Goal: Check status: Check status

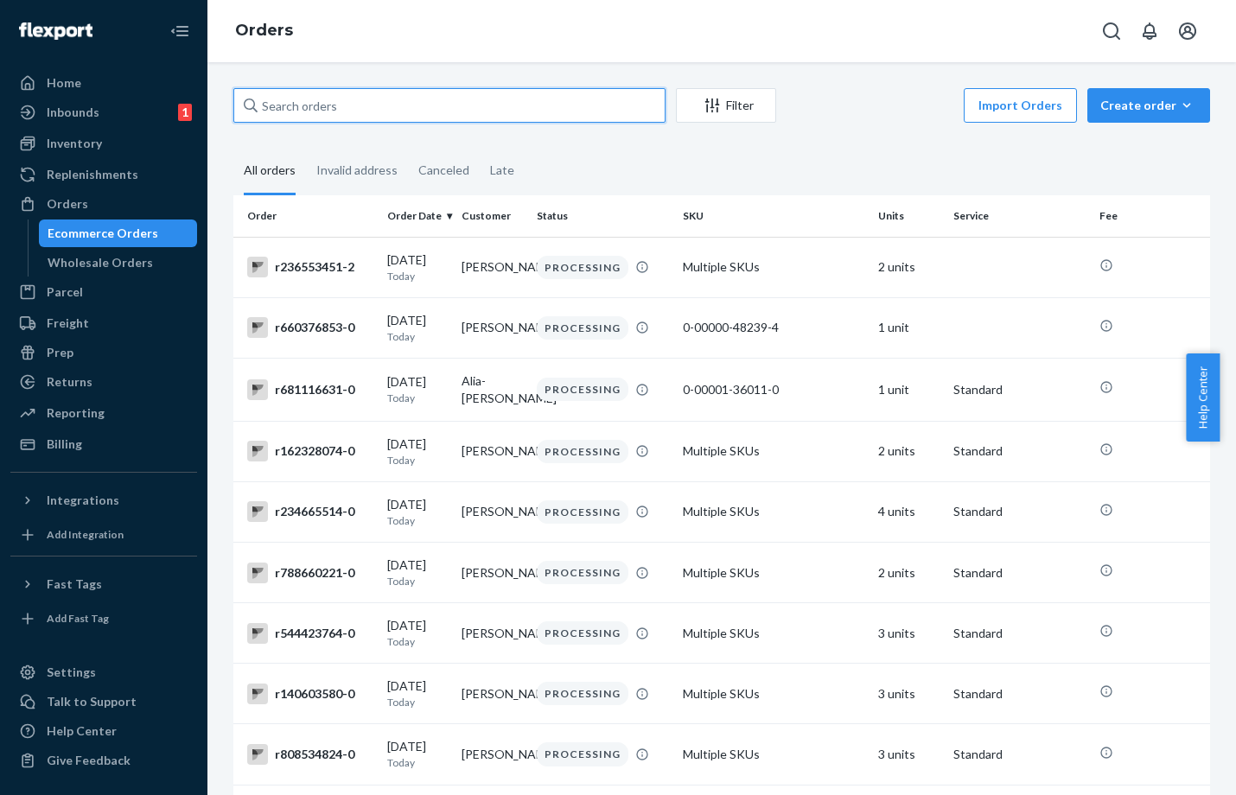
click at [440, 104] on input "text" at bounding box center [449, 105] width 432 height 35
paste input "m342706003"
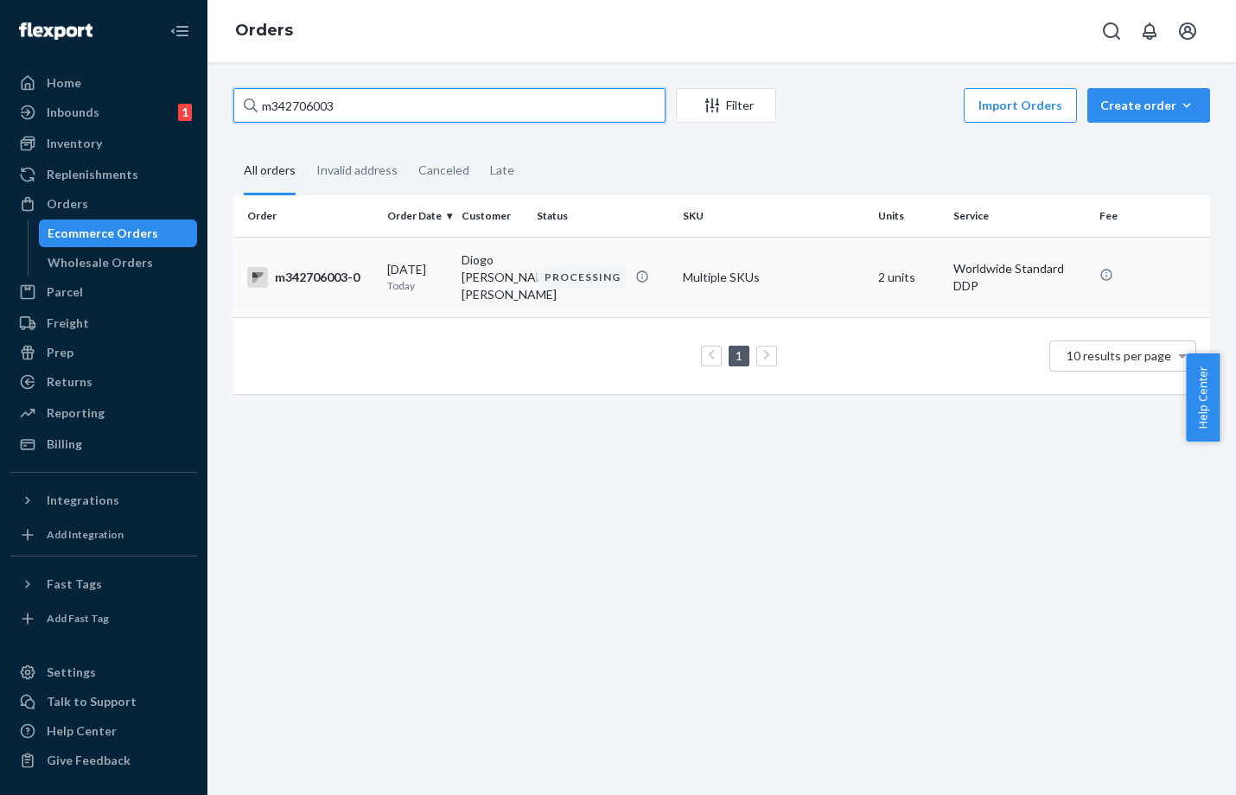
type input "m342706003"
click at [733, 298] on td "Multiple SKUs" at bounding box center [773, 277] width 195 height 80
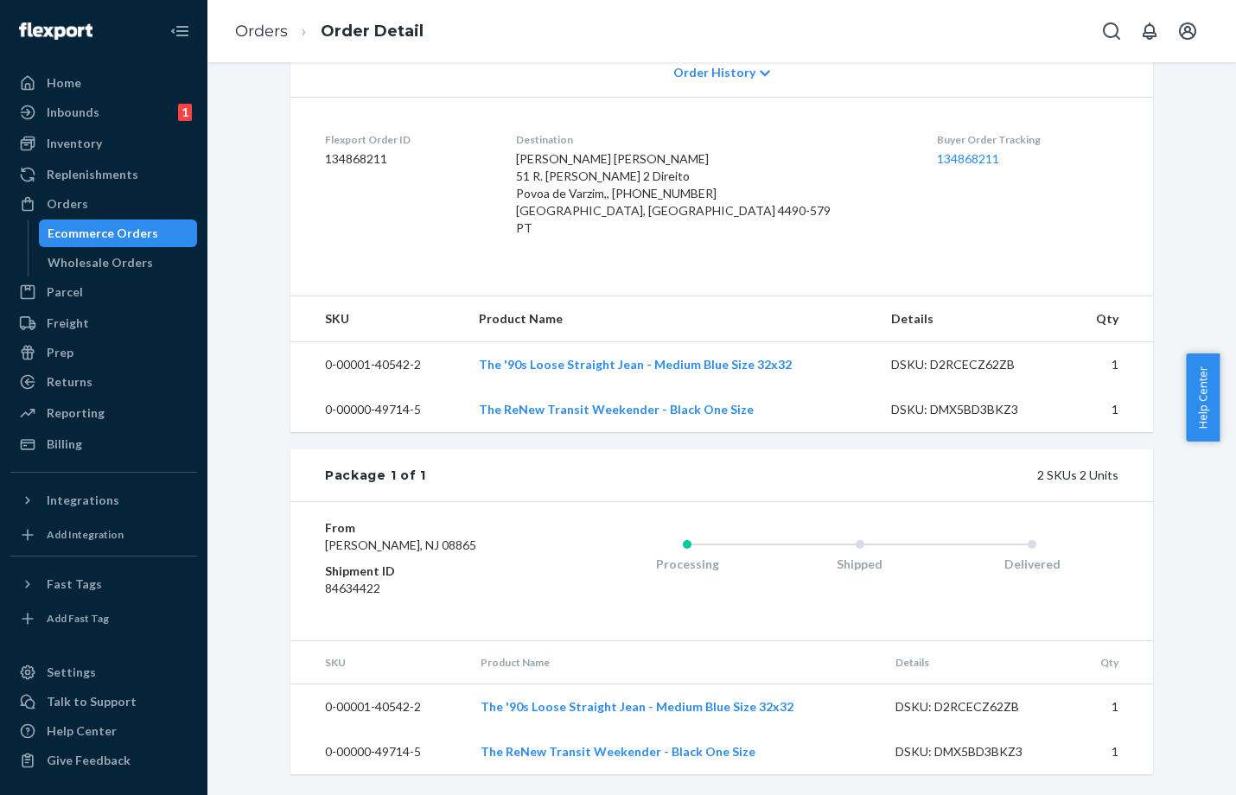
scroll to position [403, 0]
click at [1211, 418] on span "Help Center" at bounding box center [1202, 397] width 34 height 88
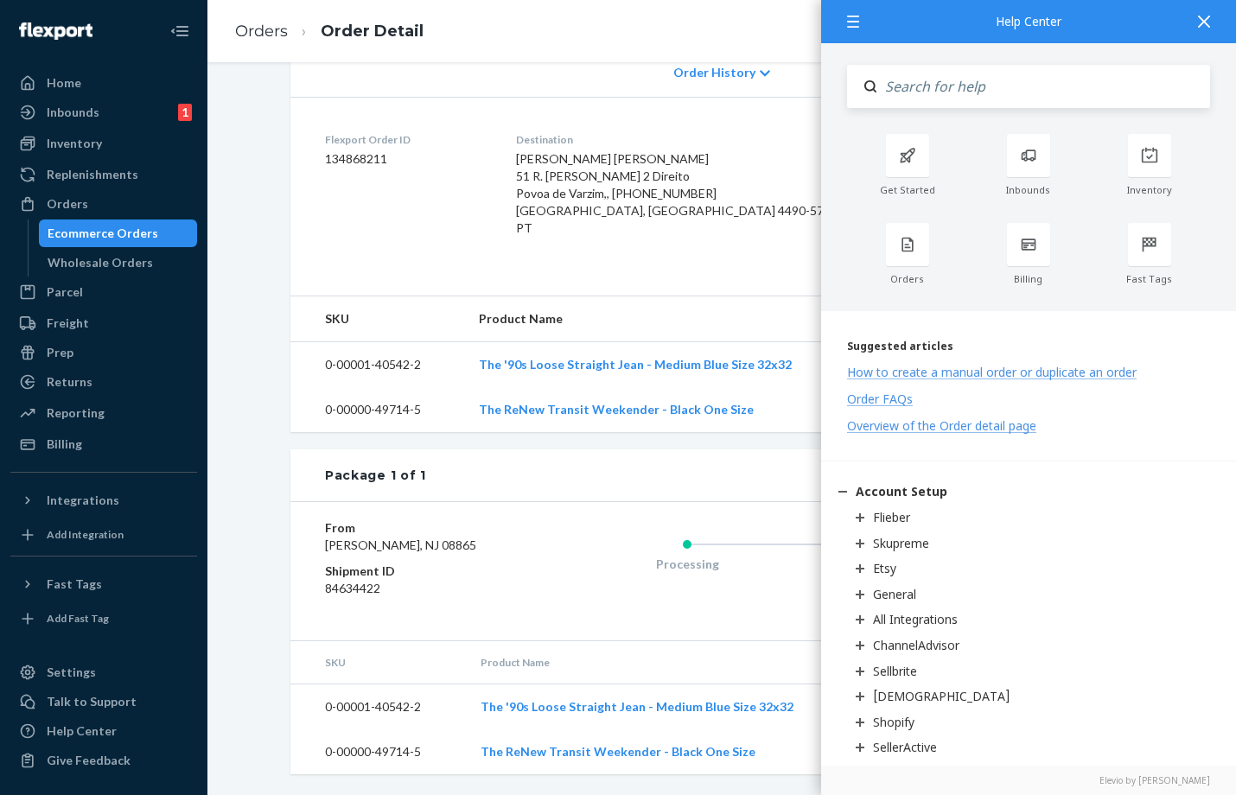
click at [697, 45] on div "Orders Order Detail" at bounding box center [721, 31] width 1028 height 62
click at [602, 600] on div "Processing Shipped Delivered" at bounding box center [824, 571] width 587 height 104
click at [734, 245] on dl "Flexport Order ID 134868211 Destination Diogo [PERSON_NAME] [PERSON_NAME] 51 R.…" at bounding box center [721, 187] width 862 height 181
click at [1198, 17] on icon at bounding box center [1204, 22] width 12 height 12
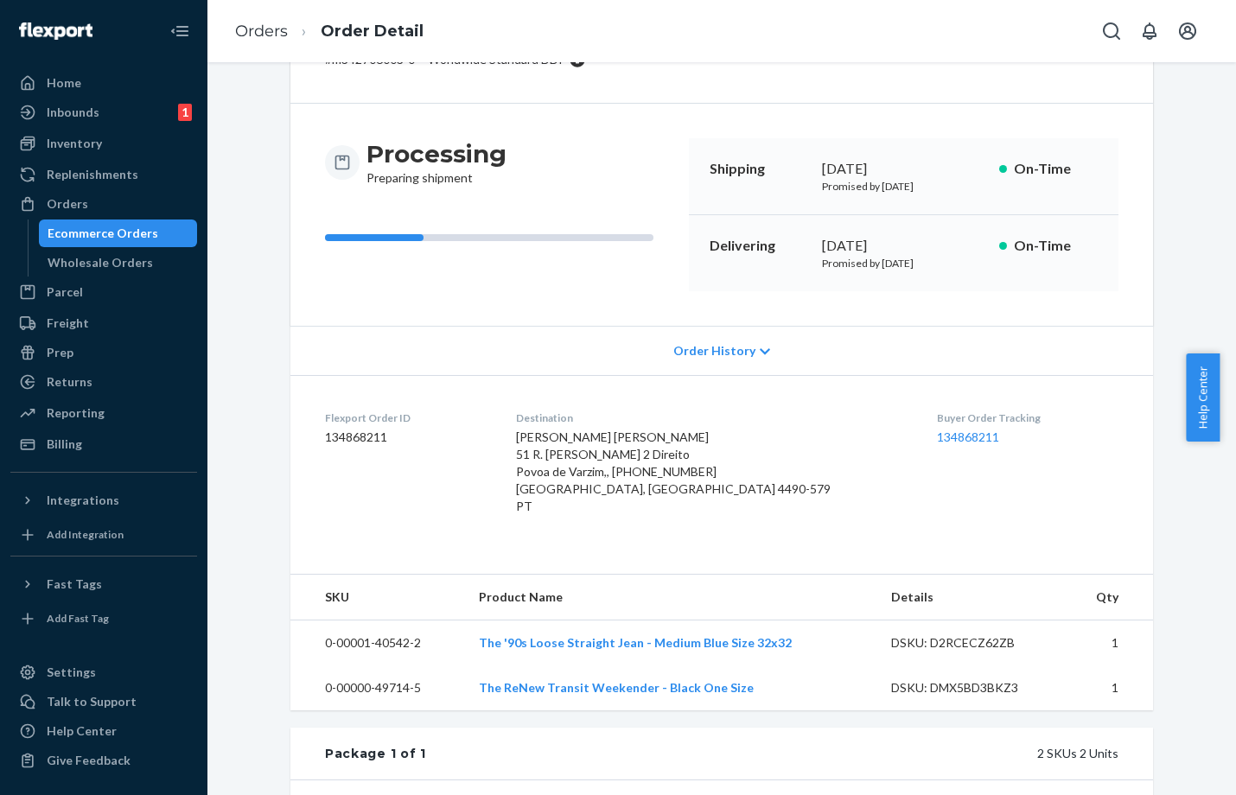
scroll to position [0, 0]
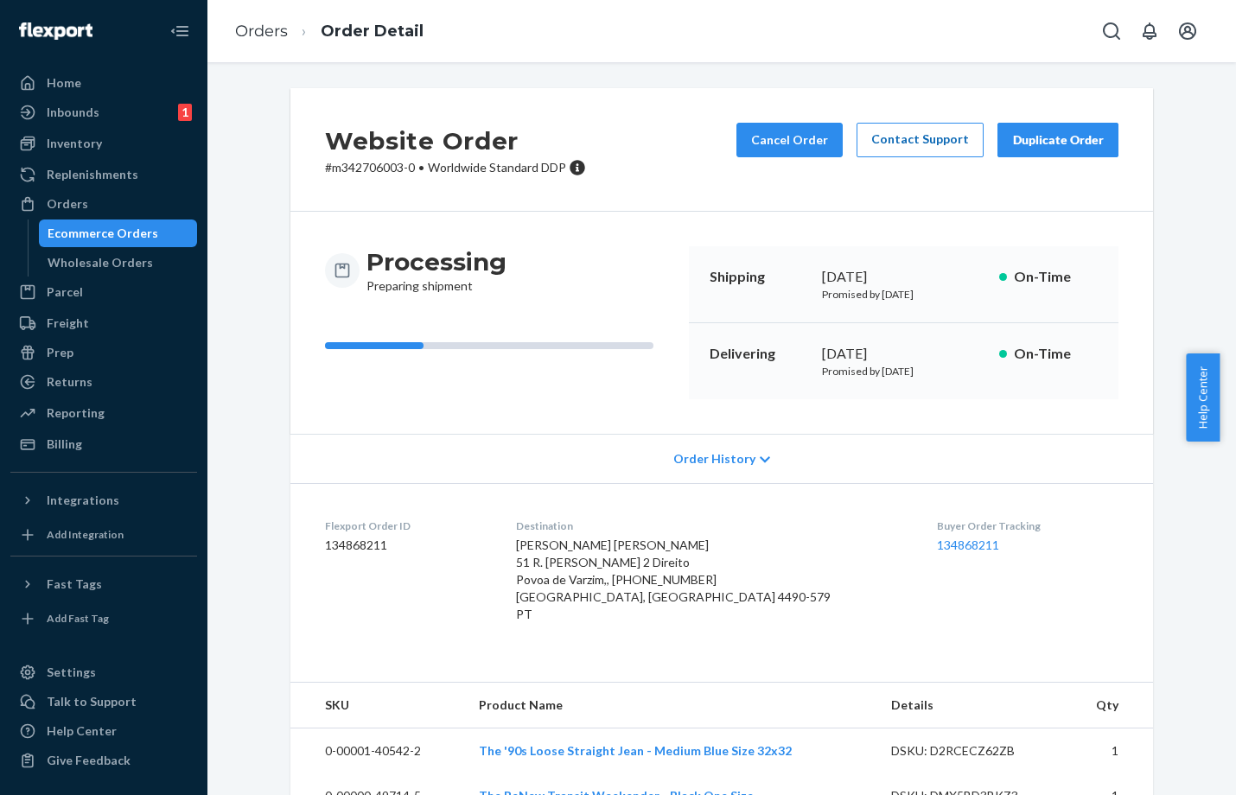
click at [915, 143] on link "Contact Support" at bounding box center [919, 140] width 127 height 35
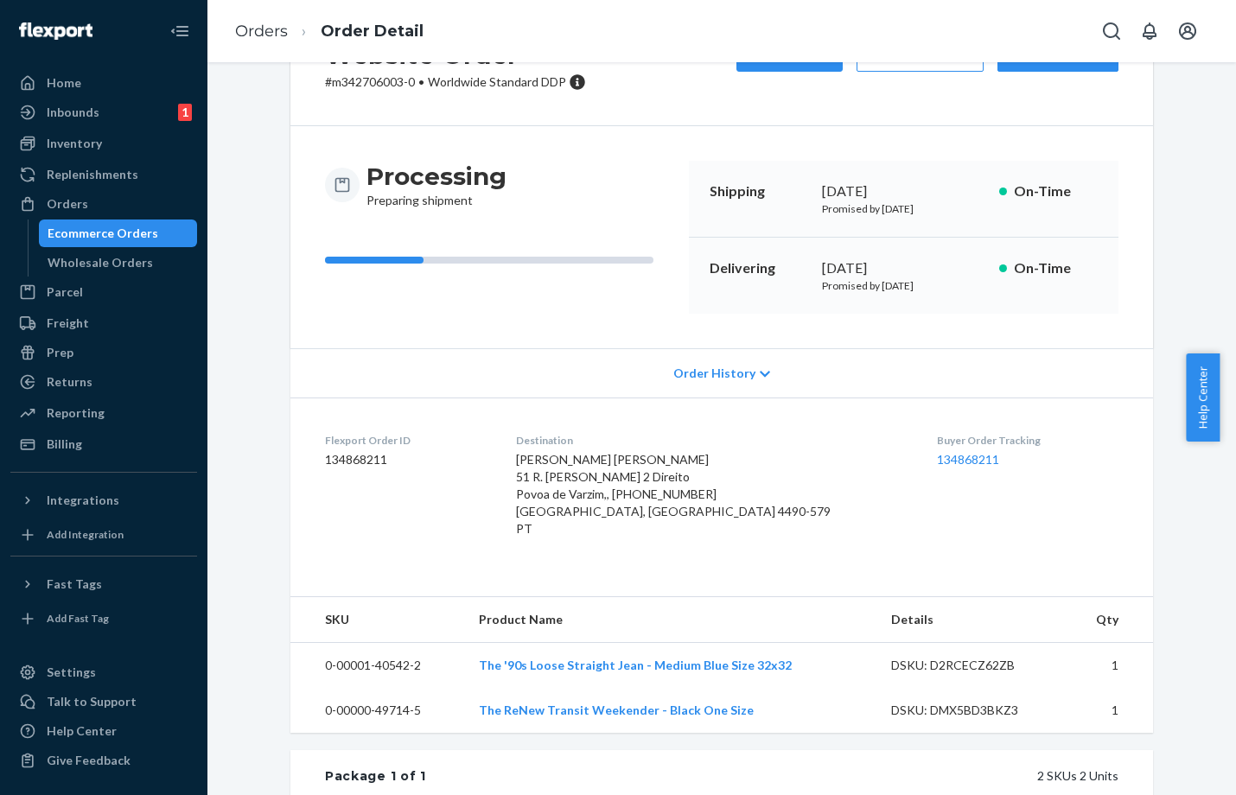
scroll to position [79, 0]
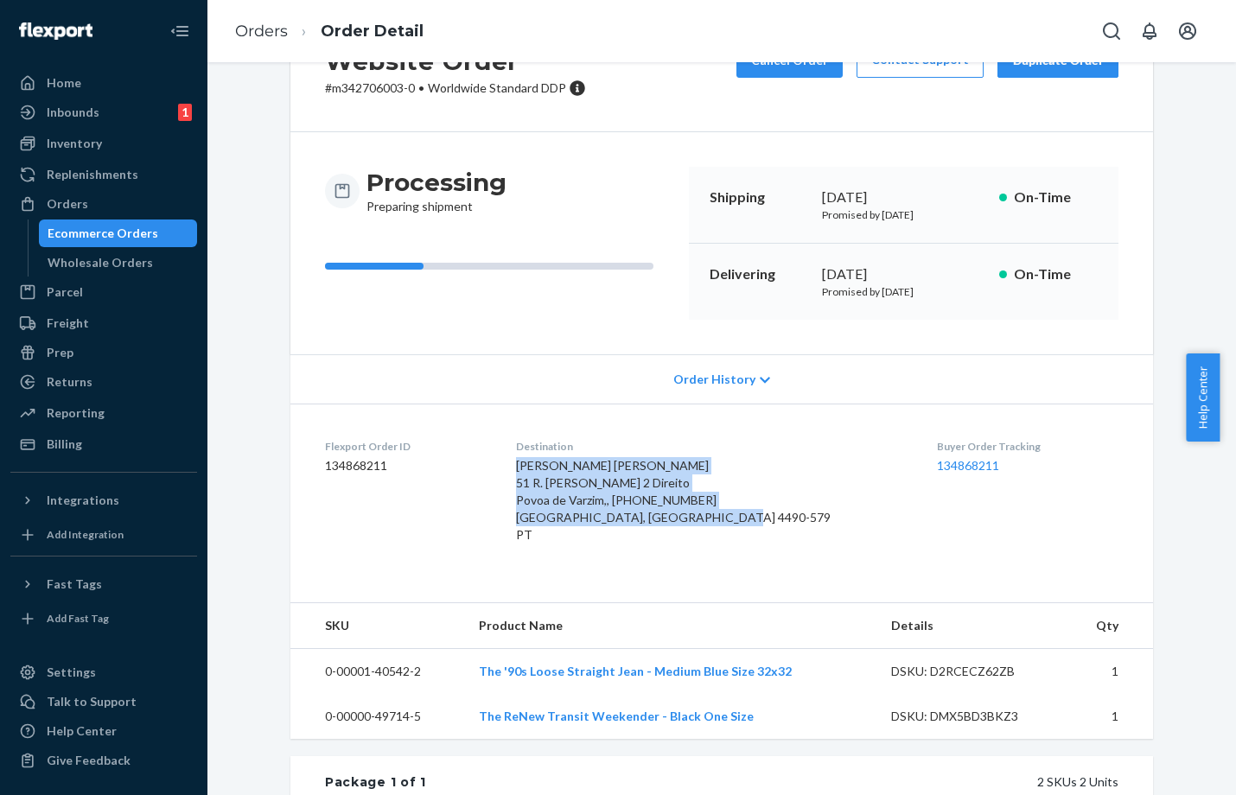
drag, startPoint x: 736, startPoint y: 516, endPoint x: 543, endPoint y: 471, distance: 197.8
click at [543, 471] on dl "Flexport Order ID 134868211 Destination Diogo [PERSON_NAME] [PERSON_NAME] 51 R.…" at bounding box center [721, 493] width 862 height 181
drag, startPoint x: 575, startPoint y: 537, endPoint x: 546, endPoint y: 466, distance: 76.7
click at [546, 466] on dl "Flexport Order ID 134868211 Destination Diogo [PERSON_NAME] [PERSON_NAME] 51 R.…" at bounding box center [721, 493] width 862 height 181
copy span "[PERSON_NAME] [PERSON_NAME] 51 R. [PERSON_NAME] 2 Direito Povoa de Varzim,, [PH…"
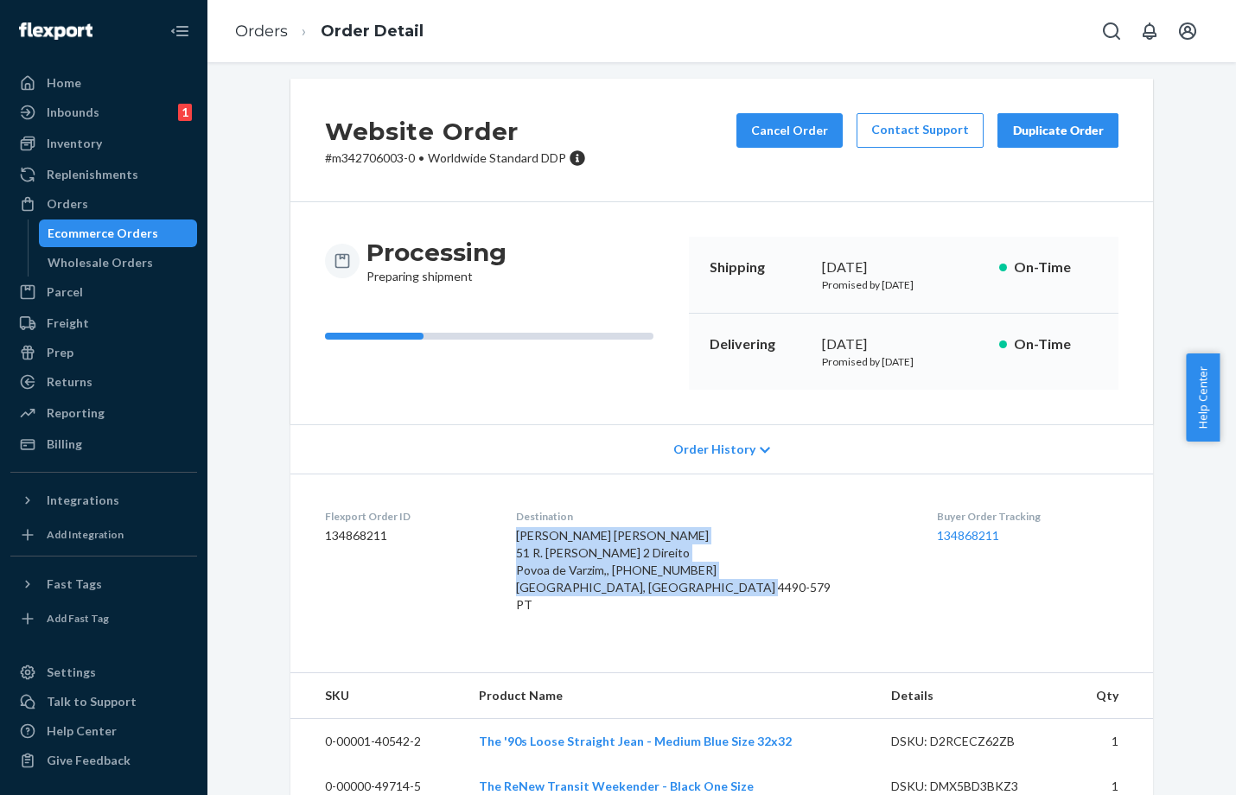
scroll to position [0, 0]
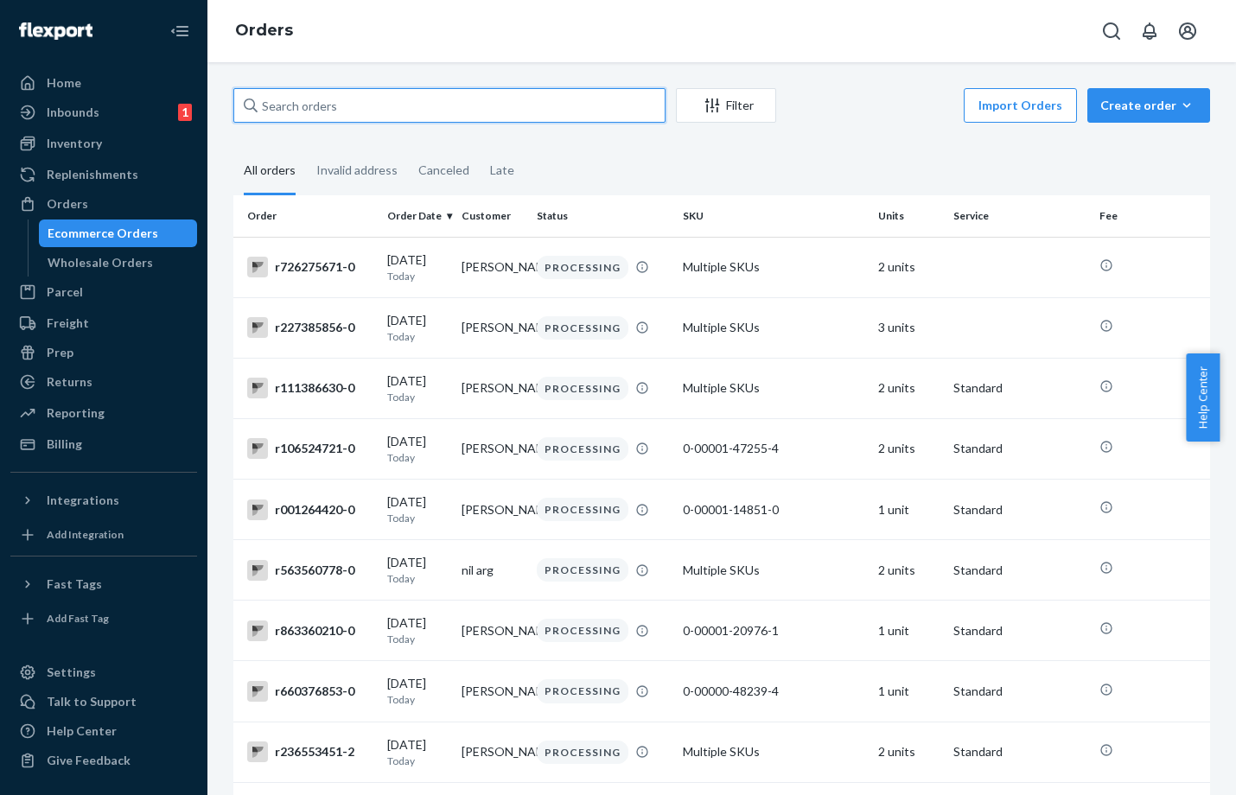
click at [359, 105] on input "text" at bounding box center [449, 105] width 432 height 35
paste input "m342706003"
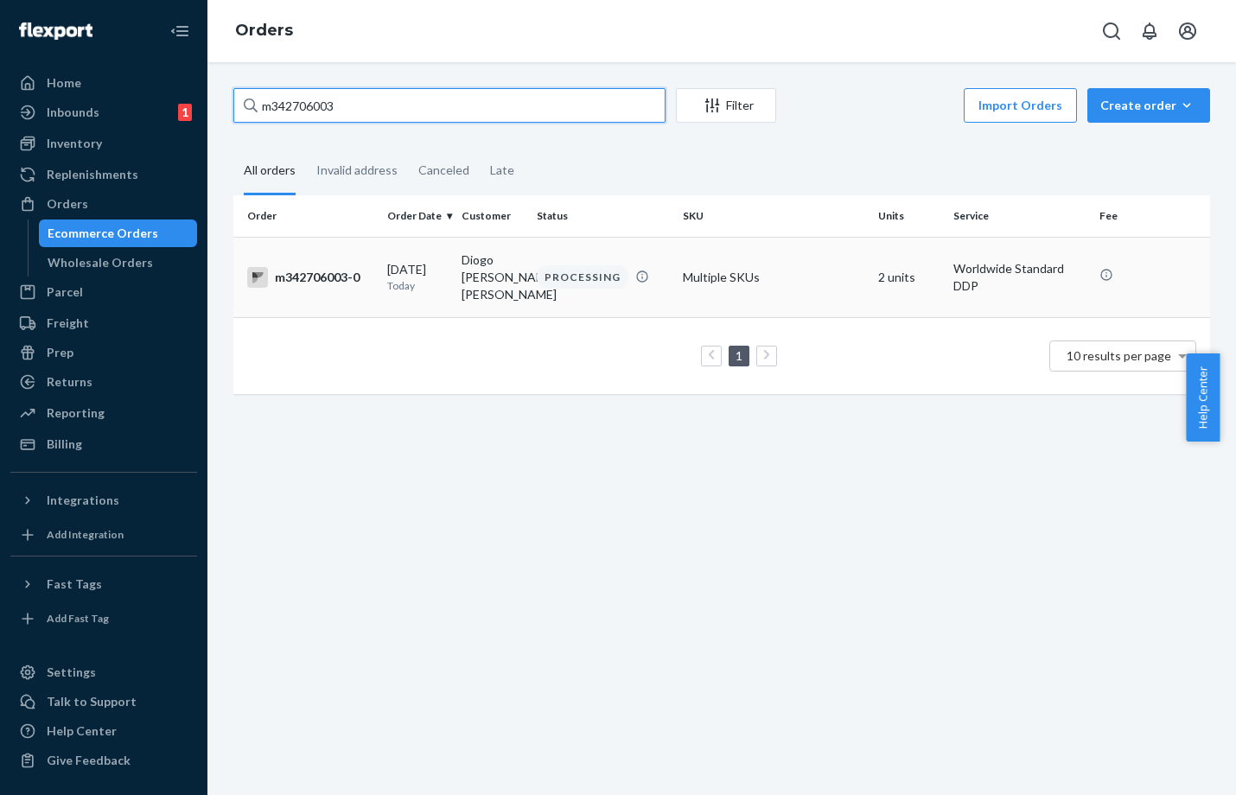
type input "m342706003"
click at [741, 282] on td "Multiple SKUs" at bounding box center [773, 277] width 195 height 80
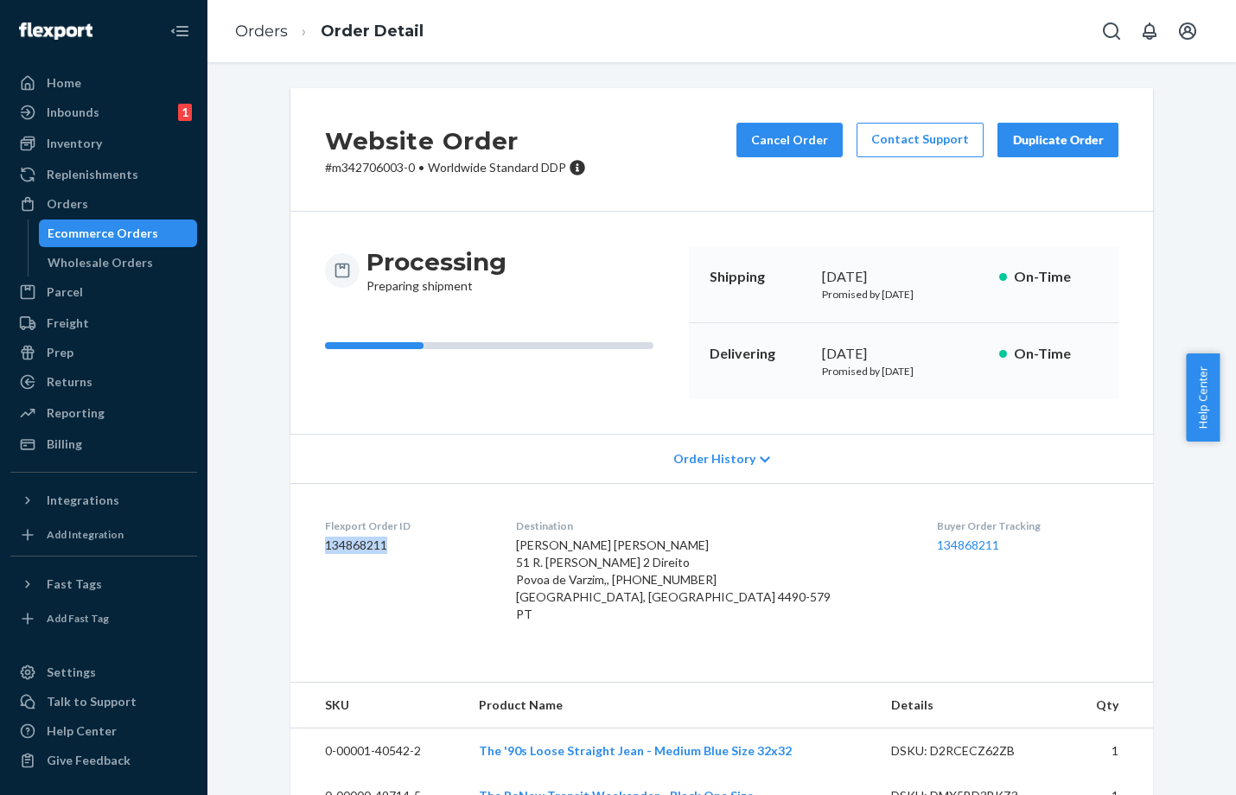
copy dd "134868211"
drag, startPoint x: 384, startPoint y: 543, endPoint x: 314, endPoint y: 543, distance: 70.0
click at [314, 543] on dl "Flexport Order ID 134868211 Destination Diogo [PERSON_NAME] [PERSON_NAME] 51 R.…" at bounding box center [721, 573] width 862 height 181
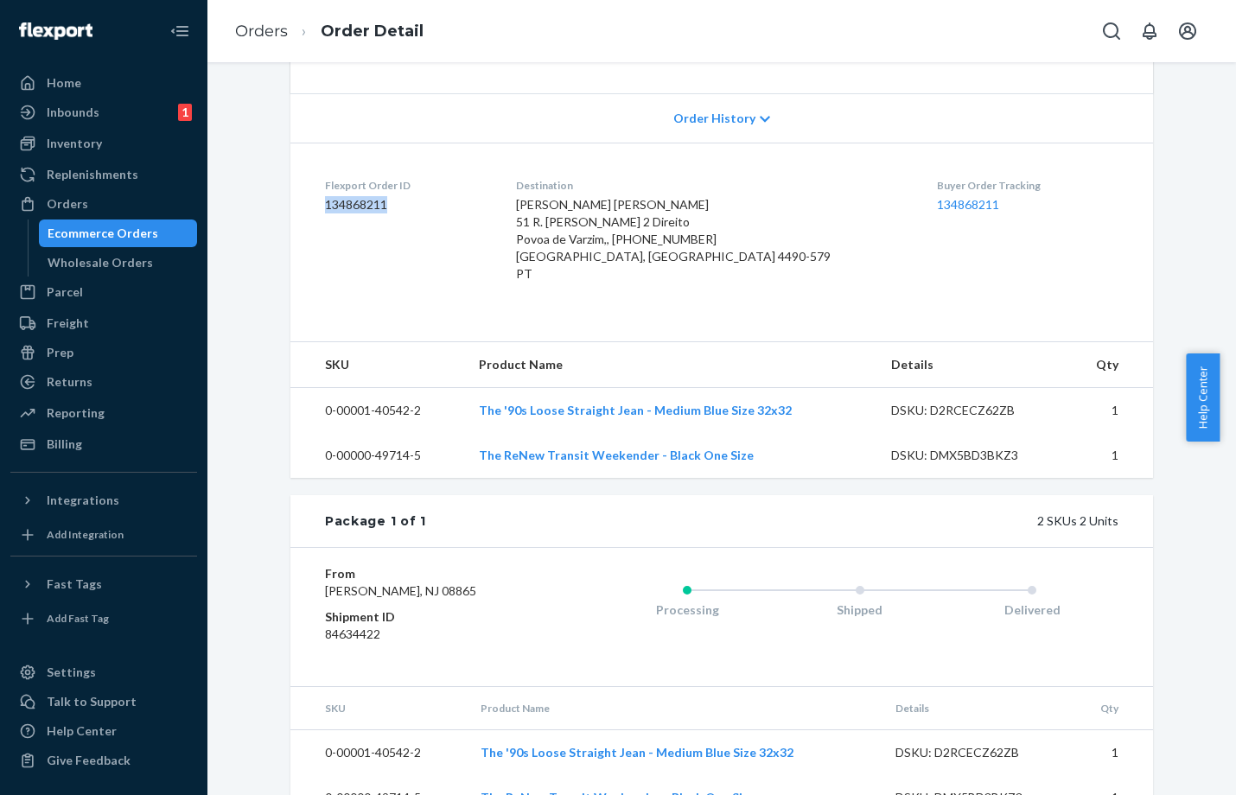
scroll to position [403, 0]
